Goal: Find specific page/section: Find specific page/section

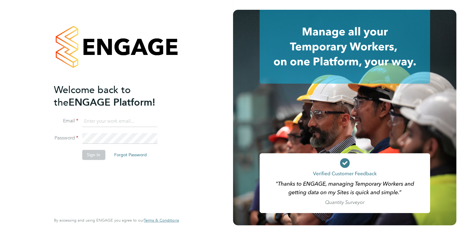
type input "kirsty.hanmore@ncclondon.ac.uk"
click at [96, 154] on button "Sign In" at bounding box center [93, 155] width 23 height 10
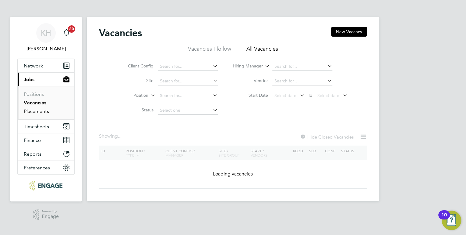
drag, startPoint x: 41, startPoint y: 110, endPoint x: 67, endPoint y: 109, distance: 26.6
click at [41, 110] on link "Placements" at bounding box center [36, 111] width 25 height 6
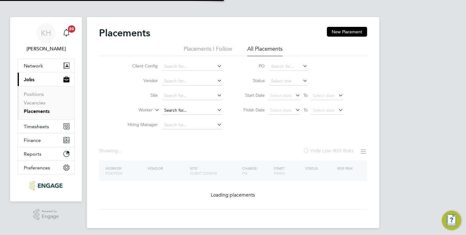
click at [183, 107] on input at bounding box center [192, 110] width 60 height 9
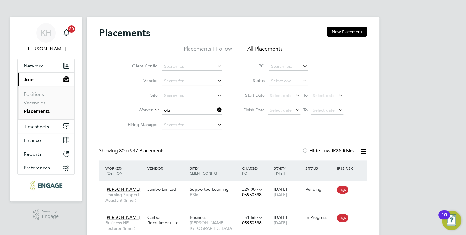
click at [202, 138] on li "[PERSON_NAME] [PERSON_NAME]" at bounding box center [196, 135] width 68 height 8
type input "Olubanke [PERSON_NAME]"
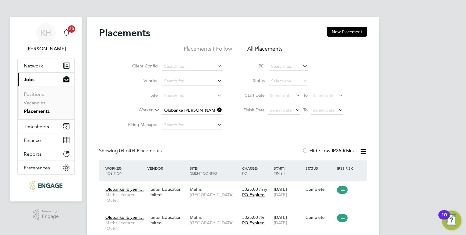
click at [216, 109] on icon at bounding box center [216, 109] width 0 height 9
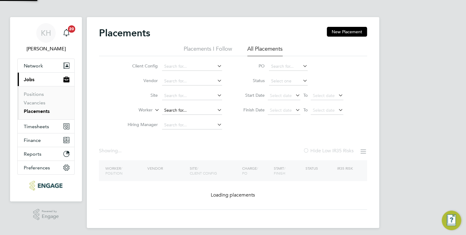
click at [194, 111] on input at bounding box center [192, 110] width 60 height 9
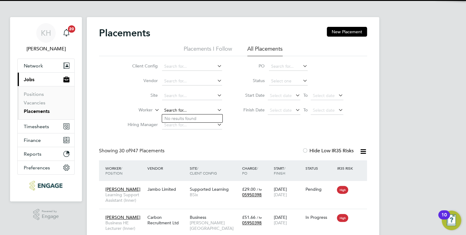
scroll to position [17, 53]
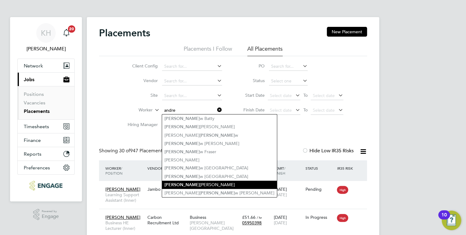
click at [195, 183] on li "[PERSON_NAME]" at bounding box center [219, 184] width 115 height 8
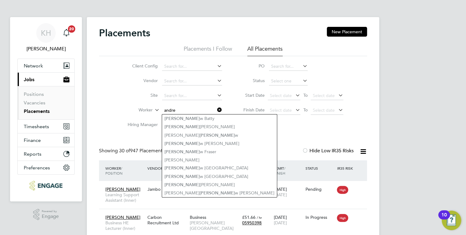
type input "[PERSON_NAME]"
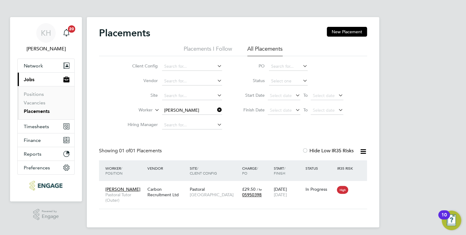
click at [216, 109] on icon at bounding box center [216, 109] width 0 height 9
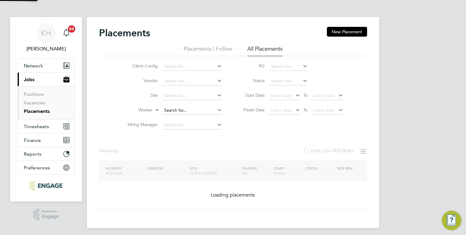
click at [200, 111] on input at bounding box center [192, 110] width 60 height 9
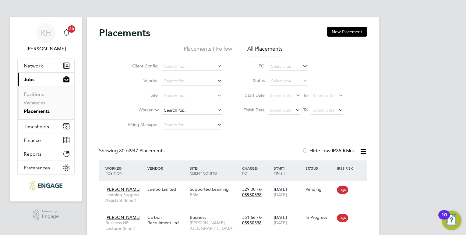
click at [176, 110] on input at bounding box center [192, 110] width 60 height 9
click at [183, 116] on li "Reem a [PERSON_NAME]" at bounding box center [192, 118] width 60 height 8
type input "[PERSON_NAME] [PERSON_NAME]"
